Goal: Check status: Check status

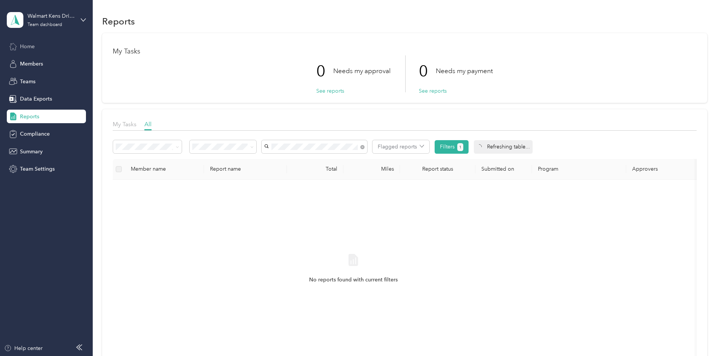
click at [43, 48] on div "Home" at bounding box center [46, 47] width 79 height 14
